Goal: Task Accomplishment & Management: Manage account settings

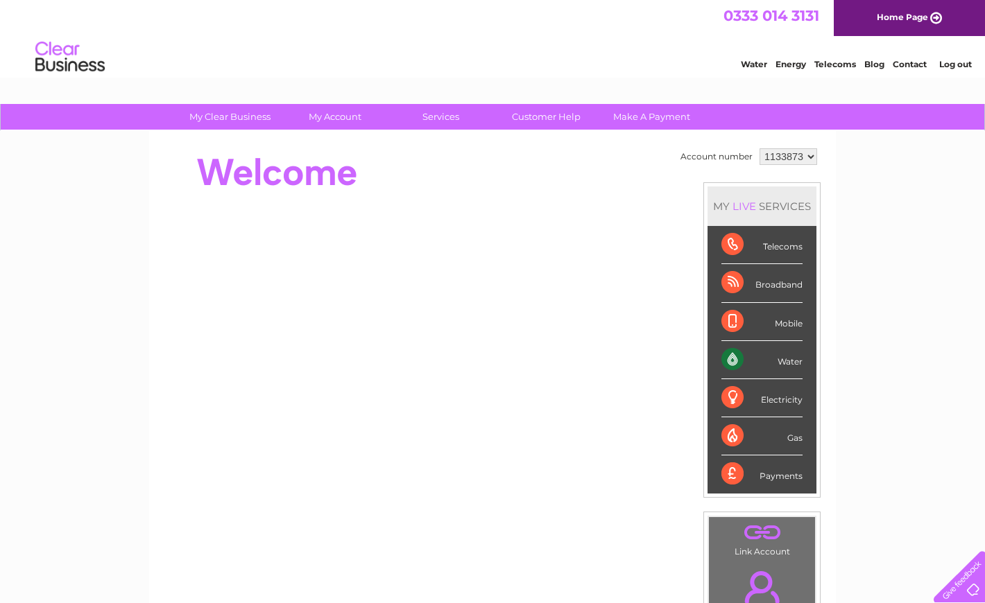
click at [948, 63] on link "Log out" at bounding box center [955, 64] width 33 height 10
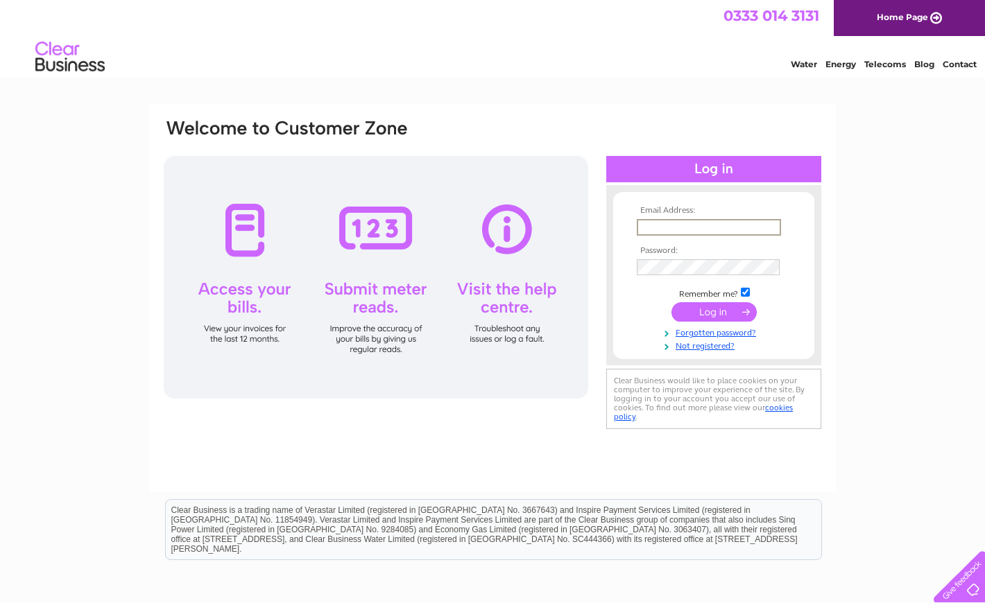
type input "evelyn.cheyne@signature-menswear.com"
click at [710, 311] on input "submit" at bounding box center [713, 310] width 85 height 19
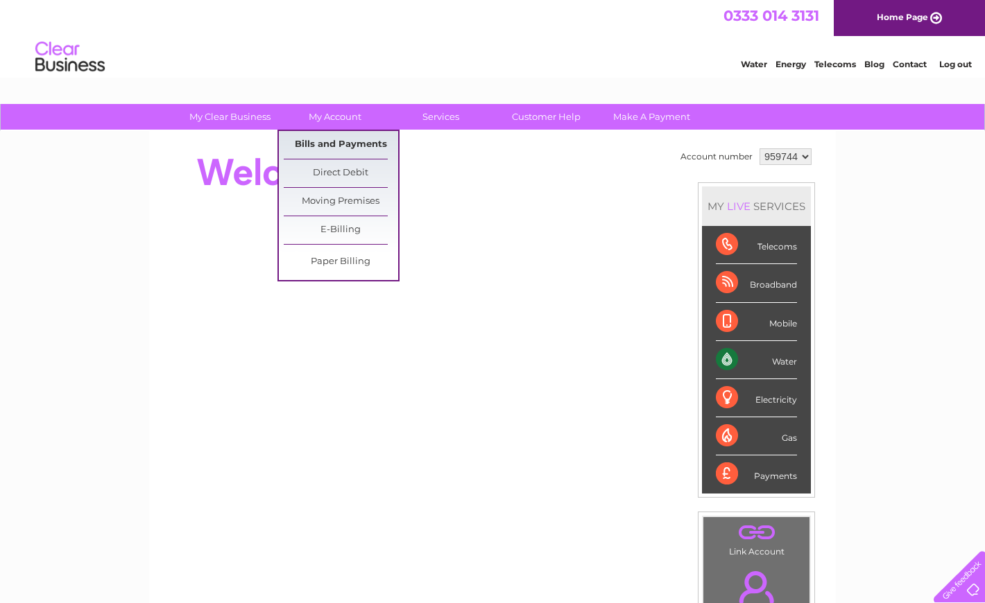
click at [343, 144] on link "Bills and Payments" at bounding box center [341, 145] width 114 height 28
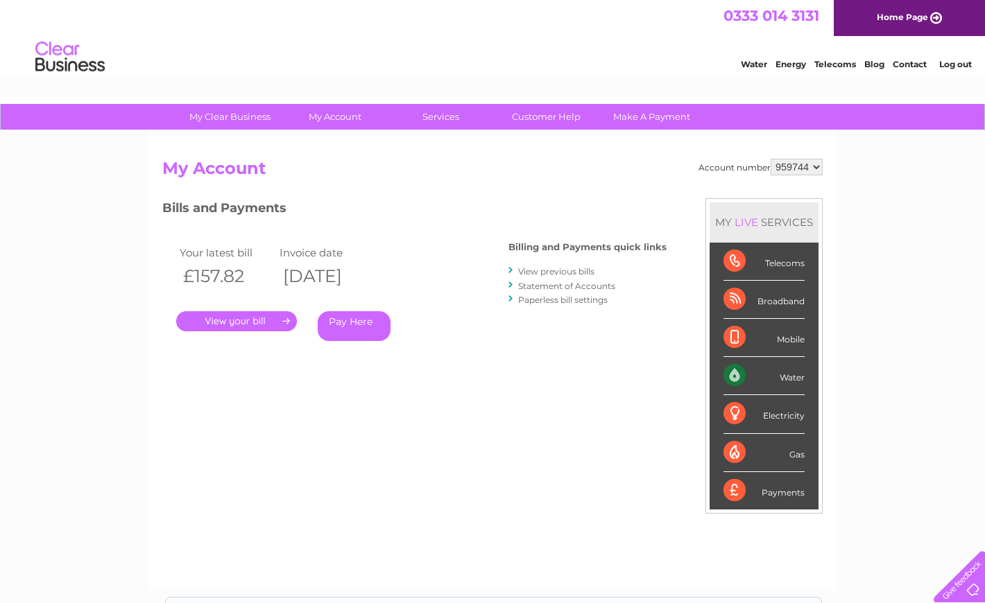
select select "959752"
click at [246, 320] on link "." at bounding box center [236, 321] width 121 height 20
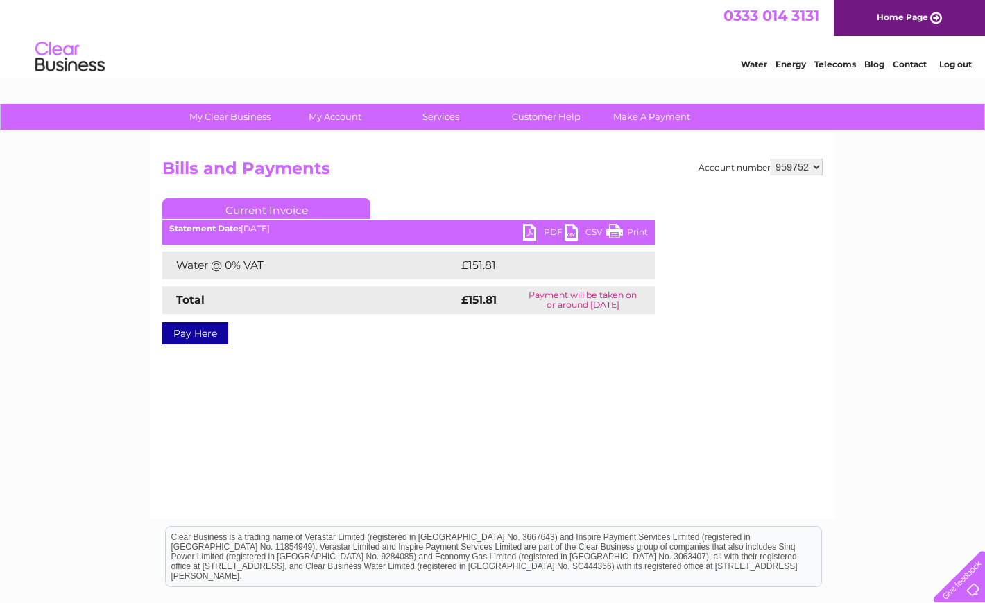
click at [526, 234] on link "PDF" at bounding box center [544, 234] width 42 height 20
